Goal: Task Accomplishment & Management: Use online tool/utility

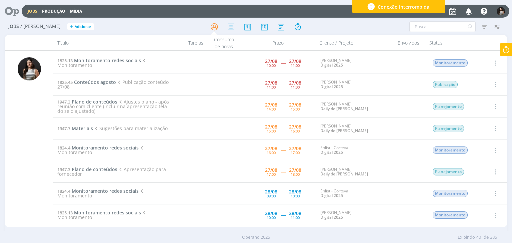
click at [509, 48] on icon at bounding box center [506, 49] width 12 height 13
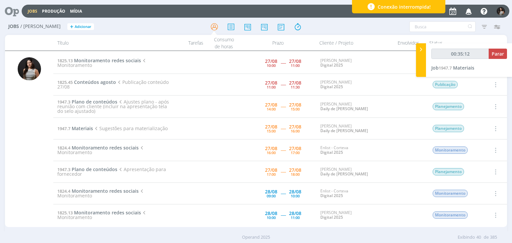
type input "00:35:13"
click at [498, 55] on span "Parar" at bounding box center [497, 54] width 12 height 6
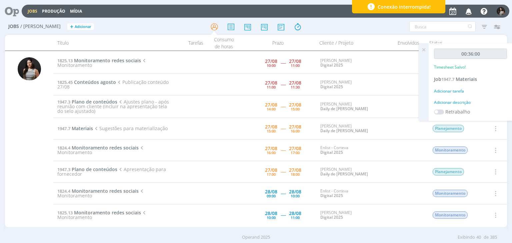
click at [424, 50] on icon at bounding box center [423, 49] width 12 height 13
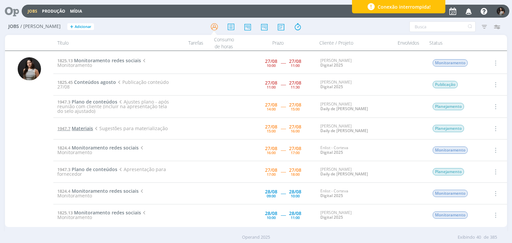
click at [87, 128] on span "Materiais" at bounding box center [82, 128] width 21 height 6
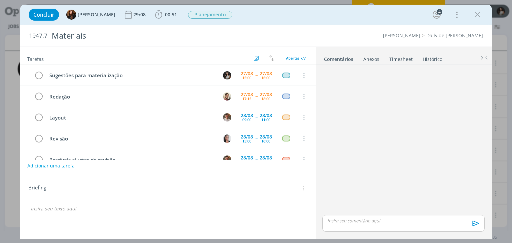
click at [402, 62] on link "Timesheet" at bounding box center [401, 58] width 24 height 10
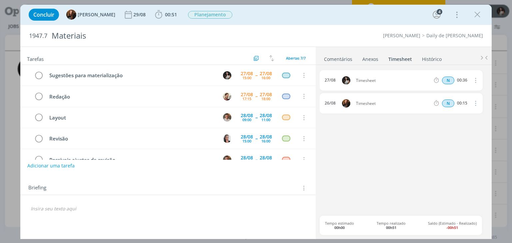
click at [474, 81] on icon "dialog" at bounding box center [474, 80] width 7 height 8
click at [458, 100] on link "Editar" at bounding box center [456, 102] width 53 height 11
drag, startPoint x: 385, startPoint y: 79, endPoint x: 349, endPoint y: 80, distance: 36.0
click at [349, 80] on div "27/08 13:04 Timesheet Selecione a tarefa N 00:36" at bounding box center [401, 80] width 163 height 20
click at [372, 175] on div "27/08 13:04 Doc. Materialização Selecione a tarefa N 00:36 26/08 Timesheet N 00…" at bounding box center [403, 143] width 167 height 146
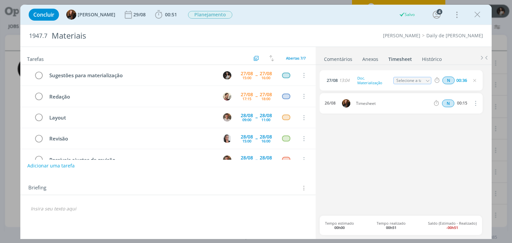
click at [343, 59] on link "Comentários" at bounding box center [338, 58] width 29 height 10
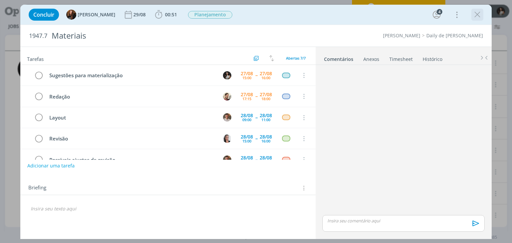
click at [476, 17] on icon "dialog" at bounding box center [477, 15] width 10 height 10
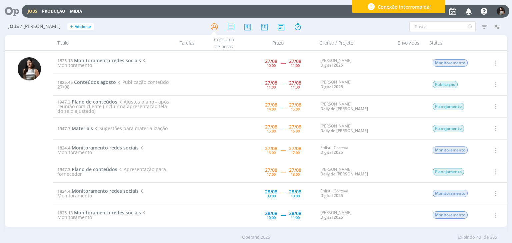
click at [492, 128] on icon "button" at bounding box center [494, 129] width 7 height 8
click at [495, 63] on icon "button" at bounding box center [494, 63] width 7 height 8
click at [469, 104] on link "Iniciar timesheet" at bounding box center [476, 106] width 53 height 11
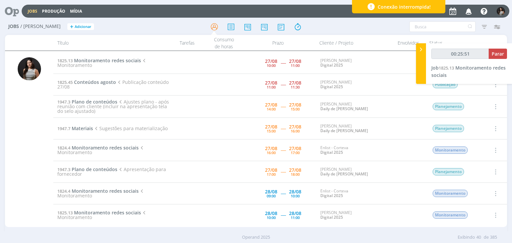
type input "00:28:36"
